Goal: Submit feedback/report problem

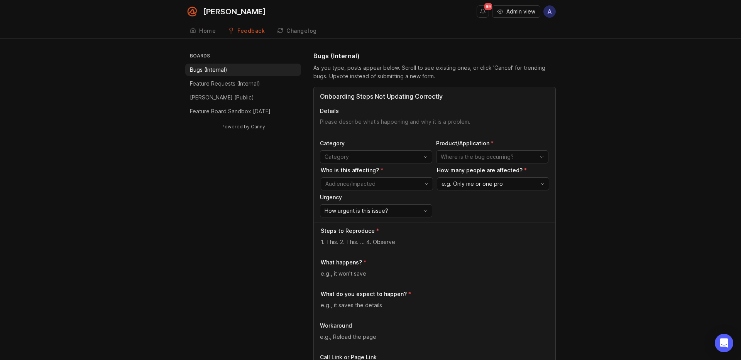
type input "Onboarding Steps Not Updating Correctly"
click at [377, 123] on textarea "Details" at bounding box center [434, 125] width 229 height 15
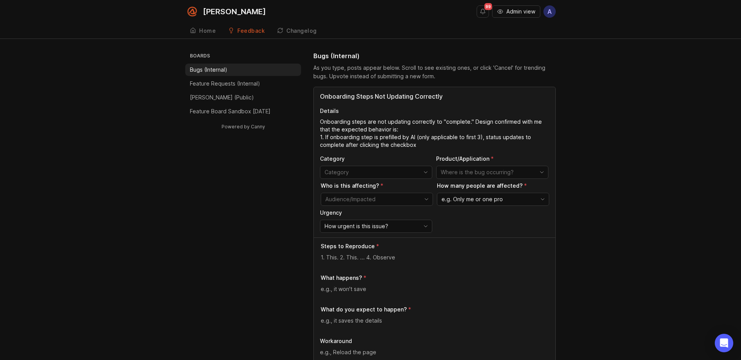
drag, startPoint x: 427, startPoint y: 144, endPoint x: 305, endPoint y: 139, distance: 121.2
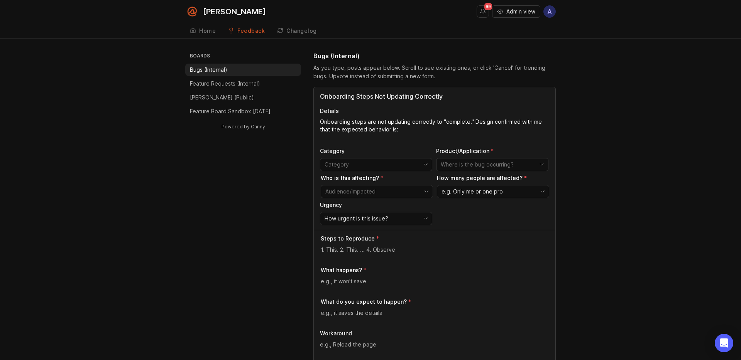
paste textarea "If step is prefilled, completion = click checkbox Outlier is FAQs where complet…"
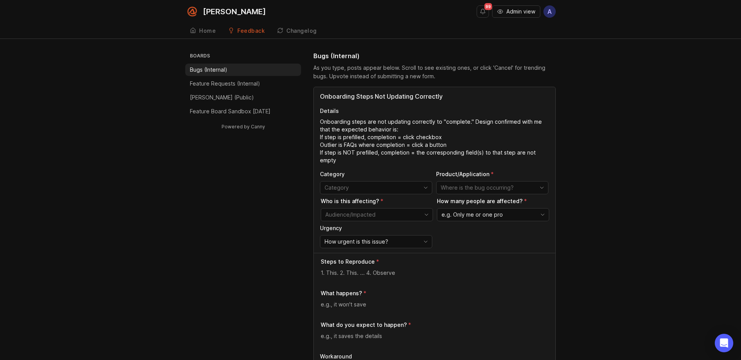
click at [321, 133] on textarea "Onboarding steps are not updating correctly to "complete." Design confirmed wit…" at bounding box center [434, 141] width 229 height 46
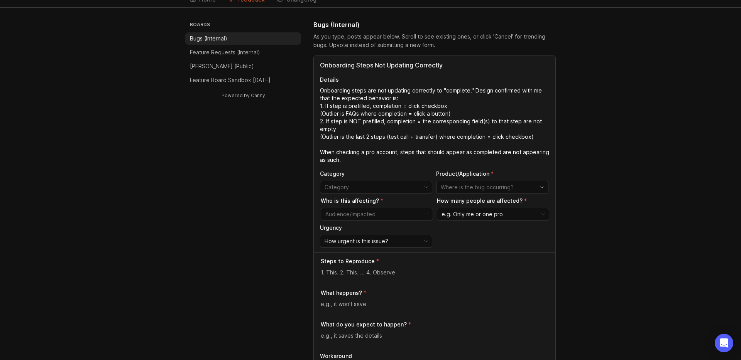
scroll to position [58, 0]
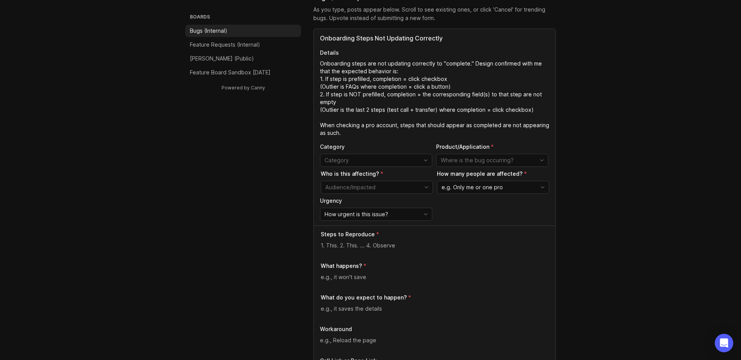
click at [465, 160] on input "toggle menu" at bounding box center [487, 160] width 94 height 8
click at [394, 124] on textarea "Onboarding steps are not updating correctly to "complete." Design confirmed wit…" at bounding box center [434, 98] width 229 height 77
click at [387, 137] on div "Onboarding Steps Not Updating Correctly Details Onboarding steps are not updati…" at bounding box center [434, 127] width 241 height 197
click at [387, 135] on textarea "Onboarding steps are not updating correctly to "complete." Design confirmed wit…" at bounding box center [434, 97] width 229 height 77
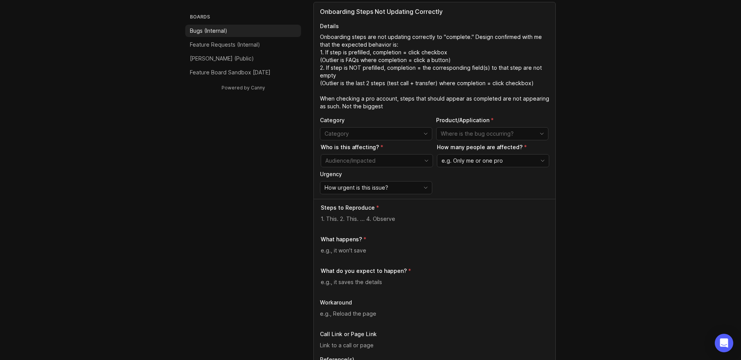
scroll to position [121, 0]
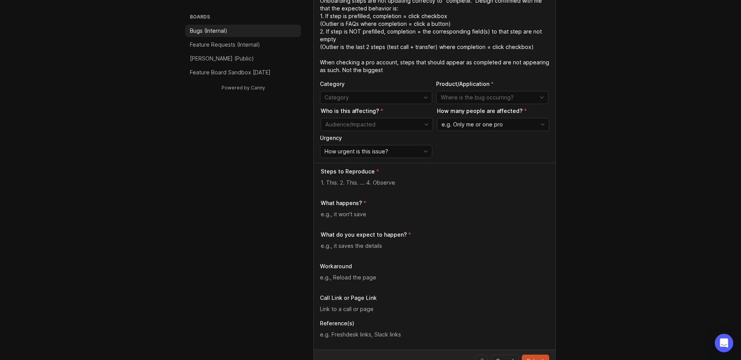
drag, startPoint x: 341, startPoint y: 72, endPoint x: 415, endPoint y: 73, distance: 74.1
click at [415, 73] on textarea "Onboarding steps are not updating correctly to "complete." Design confirmed wit…" at bounding box center [434, 35] width 229 height 77
drag, startPoint x: 341, startPoint y: 70, endPoint x: 385, endPoint y: 73, distance: 44.1
click at [385, 73] on textarea "Onboarding steps are not updating correctly to "complete." Design confirmed wit…" at bounding box center [434, 35] width 229 height 77
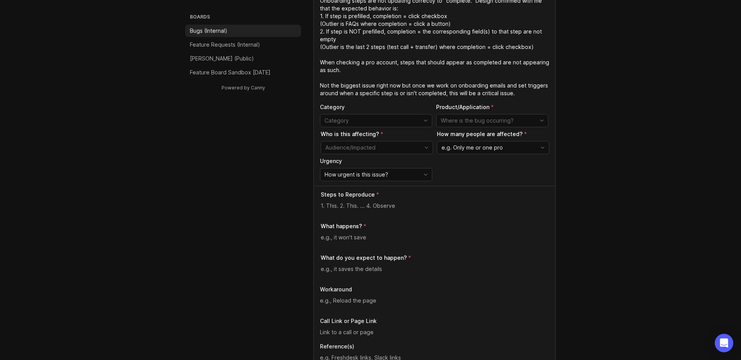
type textarea "Onboarding steps are not updating correctly to "complete." Design confirmed wit…"
click at [461, 123] on input "toggle menu" at bounding box center [487, 120] width 94 height 8
click at [466, 174] on span "Dashboard" at bounding box center [455, 174] width 28 height 8
type input "Dashboard"
click at [384, 146] on input "toggle menu" at bounding box center [372, 147] width 94 height 8
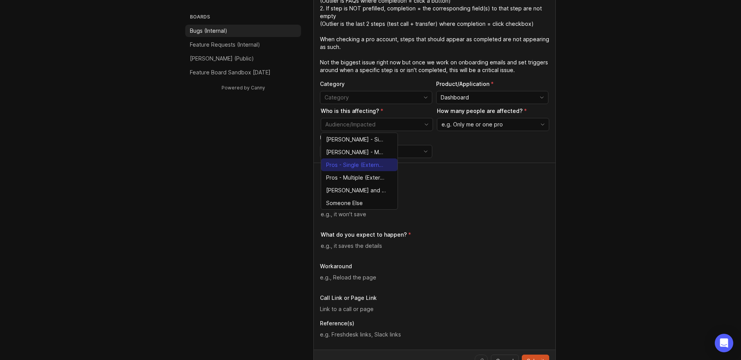
scroll to position [145, 0]
click at [365, 168] on span "Pros - Single (External)" at bounding box center [355, 164] width 58 height 8
type input "Pros - Single (External)"
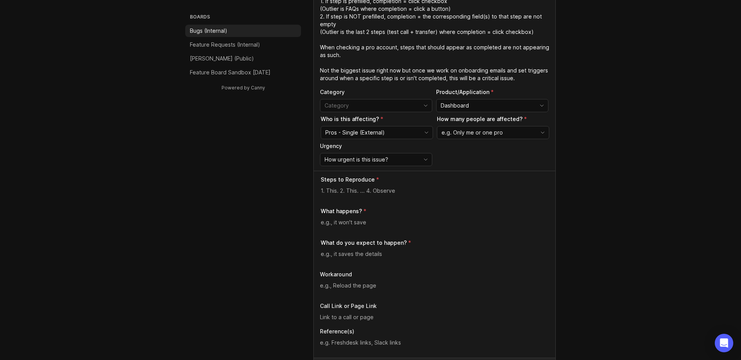
scroll to position [130, 0]
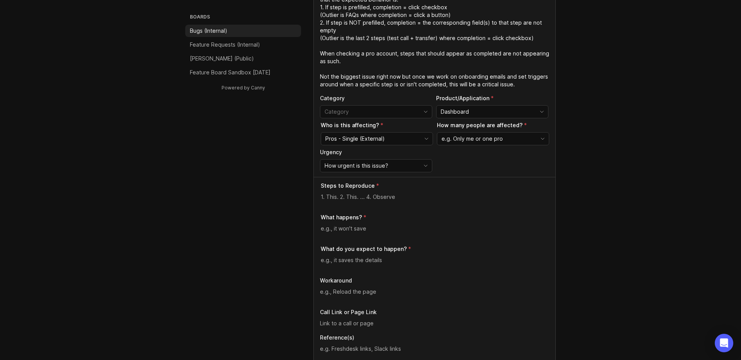
click at [472, 138] on span "e.g. Only me or one pro" at bounding box center [471, 139] width 61 height 8
click at [495, 157] on li "Only me or one pro" at bounding box center [475, 153] width 76 height 13
click at [417, 164] on div "How urgent is this issue?" at bounding box center [369, 166] width 99 height 12
click at [363, 204] on li "Normal" at bounding box center [358, 206] width 76 height 13
click at [412, 198] on textarea at bounding box center [435, 197] width 228 height 8
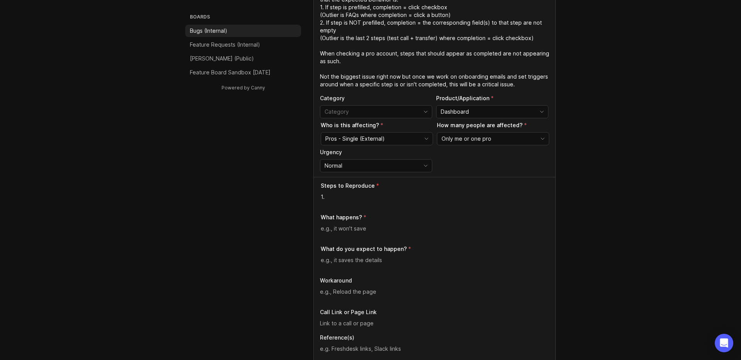
type textarea "1"
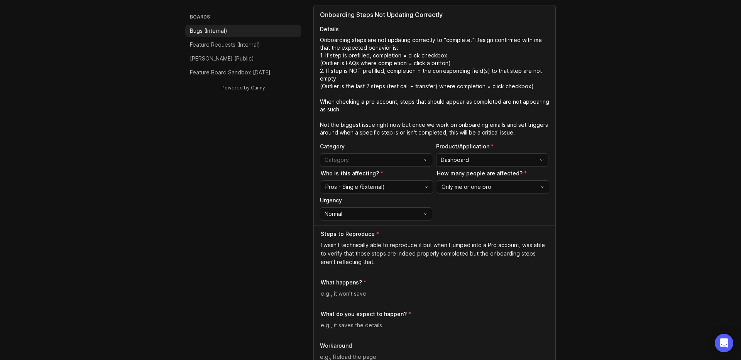
scroll to position [74, 0]
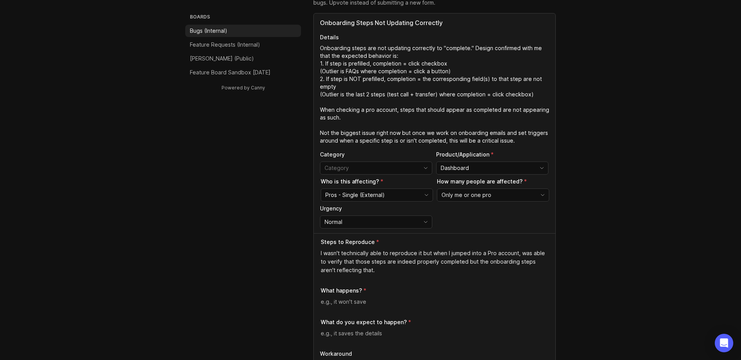
drag, startPoint x: 320, startPoint y: 62, endPoint x: 536, endPoint y: 95, distance: 218.0
click at [536, 95] on textarea "Onboarding steps are not updating correctly to "complete." Design confirmed wit…" at bounding box center [434, 94] width 229 height 100
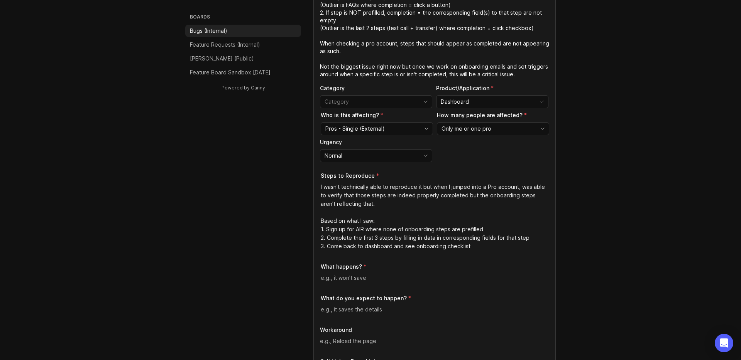
scroll to position [157, 0]
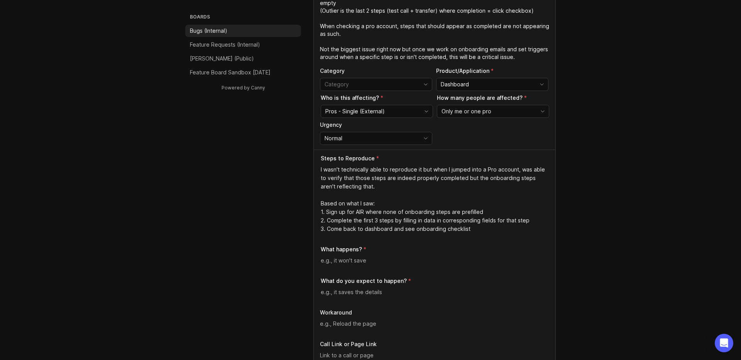
type textarea "I wasn't technically able to reproduce it but when I jumped into a Pro account,…"
click at [344, 263] on textarea at bounding box center [435, 261] width 228 height 8
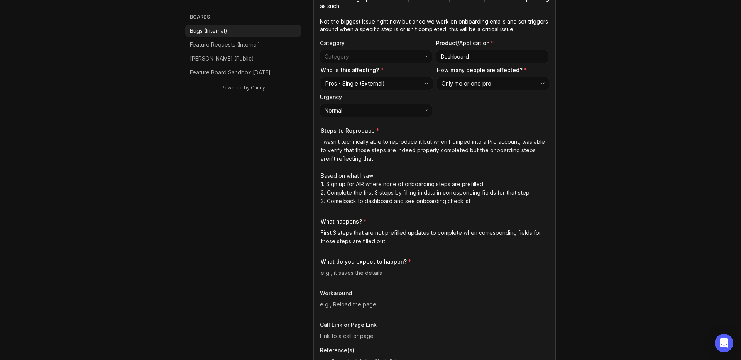
scroll to position [191, 0]
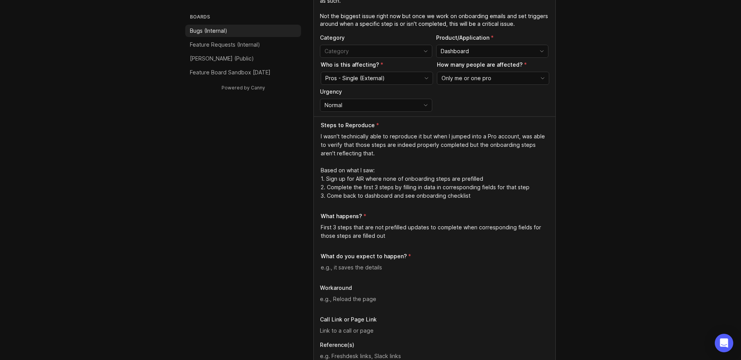
type textarea "First 3 steps that are not prefilled updates to complete when corresponding fie…"
click at [339, 265] on textarea at bounding box center [435, 267] width 228 height 8
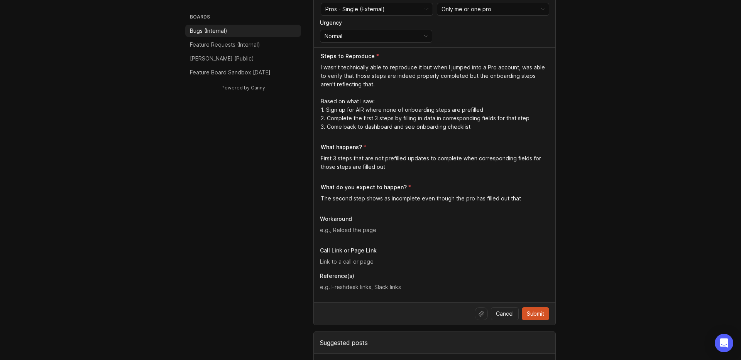
scroll to position [295, 0]
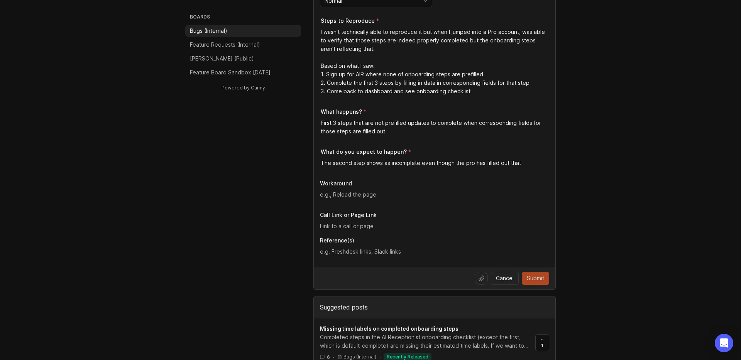
type textarea "The second step shows as incomplete even though the pro has filled out that inf…"
click at [532, 280] on span "Submit" at bounding box center [535, 279] width 17 height 8
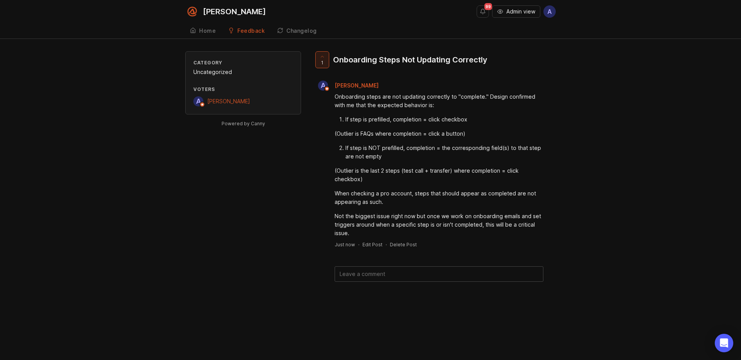
click at [417, 276] on textarea at bounding box center [439, 274] width 208 height 15
click at [346, 294] on icon at bounding box center [346, 294] width 5 height 5
